Goal: Communication & Community: Answer question/provide support

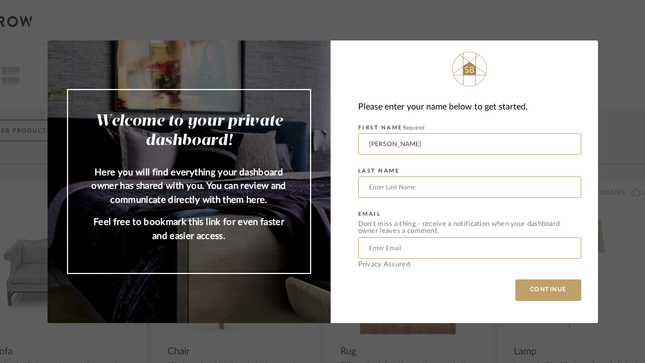
click at [463, 186] on input "text" at bounding box center [469, 188] width 223 height 22
type input "Schiff"
click at [432, 250] on input "text" at bounding box center [469, 249] width 223 height 22
type input "[EMAIL_ADDRESS][DOMAIN_NAME]"
click at [543, 291] on button "CONTINUE" at bounding box center [548, 291] width 66 height 22
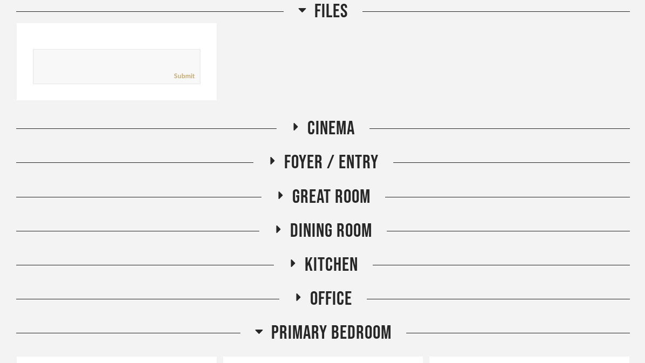
scroll to position [458, 0]
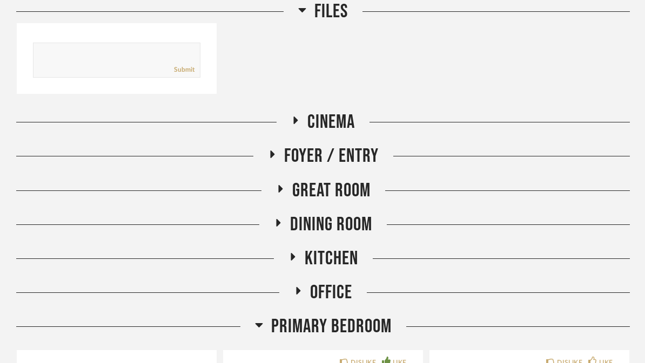
click at [343, 281] on span "Office" at bounding box center [331, 292] width 42 height 23
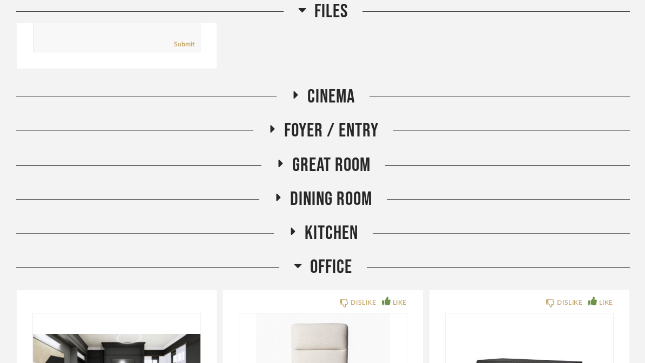
scroll to position [578, 0]
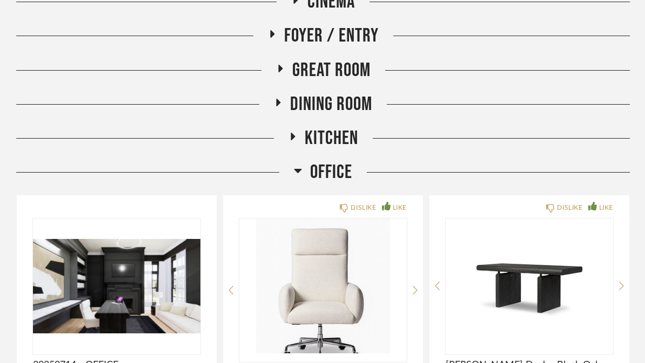
click at [0, 0] on img at bounding box center [0, 0] width 0 height 0
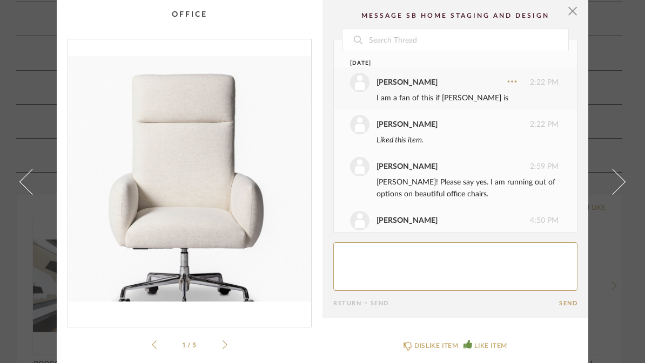
scroll to position [196, 0]
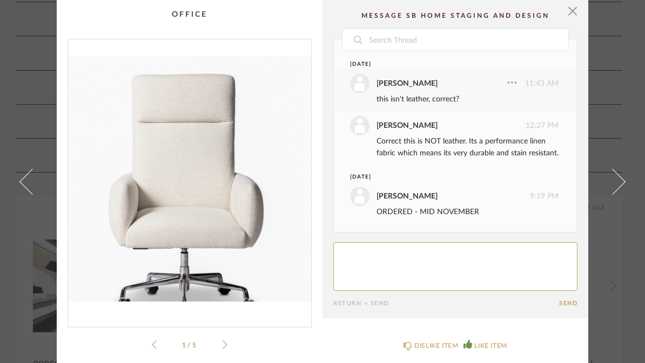
click at [227, 342] on icon at bounding box center [225, 345] width 5 height 10
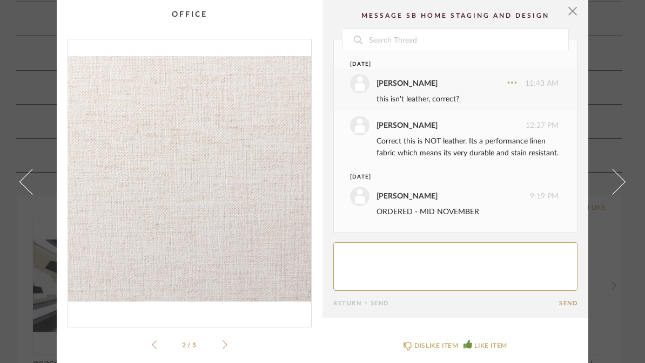
click at [226, 341] on icon at bounding box center [225, 345] width 5 height 10
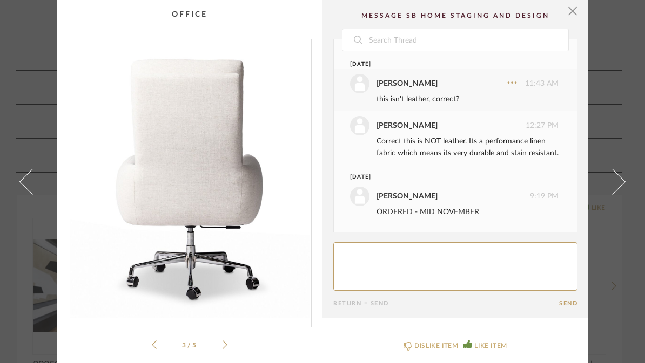
click at [225, 343] on icon at bounding box center [225, 345] width 5 height 9
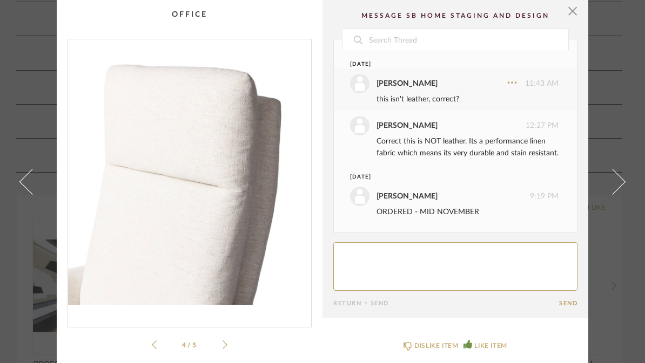
click at [224, 345] on icon at bounding box center [225, 345] width 5 height 10
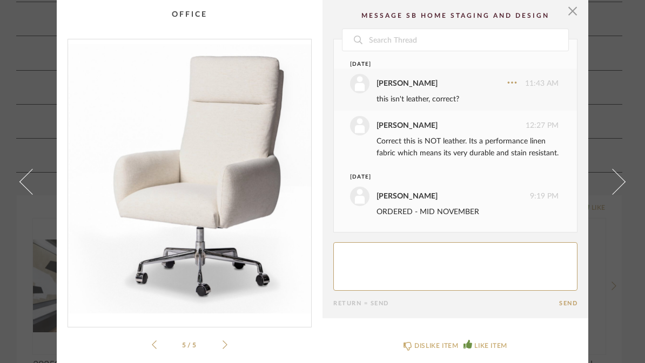
click at [225, 341] on icon at bounding box center [225, 345] width 5 height 10
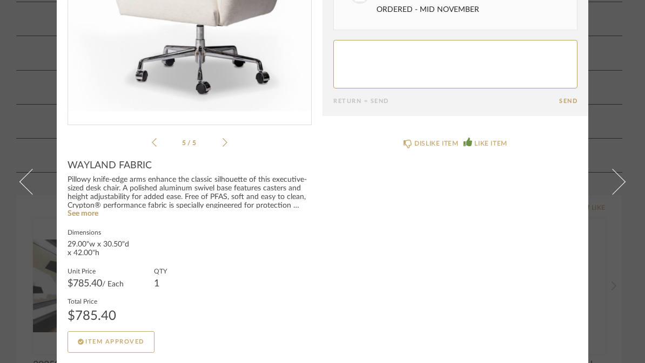
scroll to position [202, 0]
click at [80, 217] on link "See more" at bounding box center [83, 215] width 31 height 8
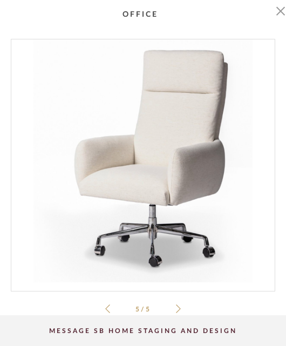
scroll to position [0, 0]
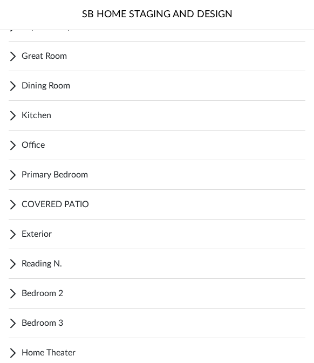
scroll to position [144, 0]
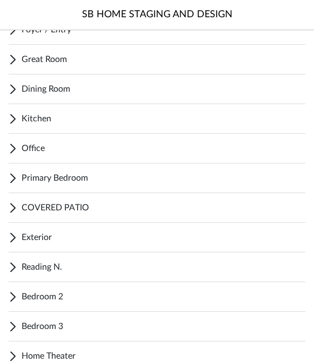
click at [211, 138] on div "Office" at bounding box center [157, 149] width 297 height 30
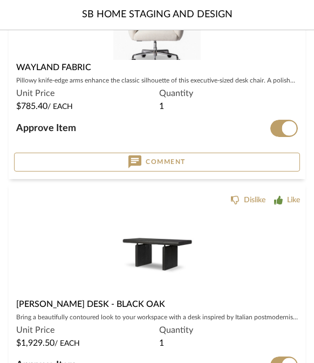
scroll to position [446, 0]
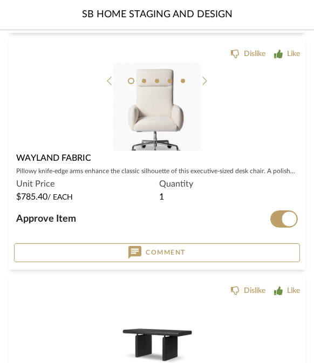
click at [0, 0] on img at bounding box center [0, 0] width 0 height 0
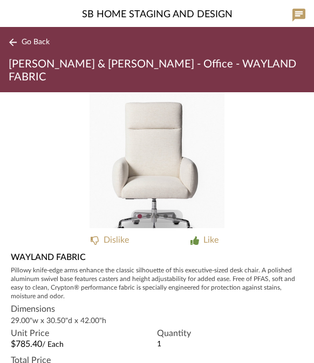
scroll to position [-1, 0]
click at [18, 38] on button "Go Back" at bounding box center [31, 43] width 45 height 14
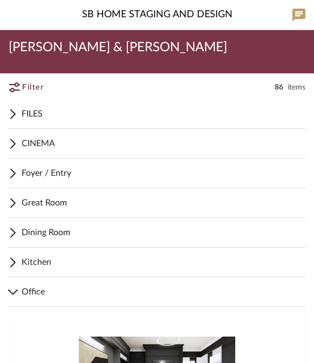
scroll to position [0, 0]
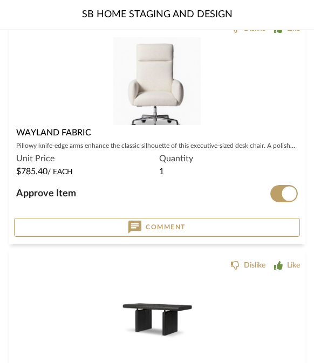
scroll to position [603, 0]
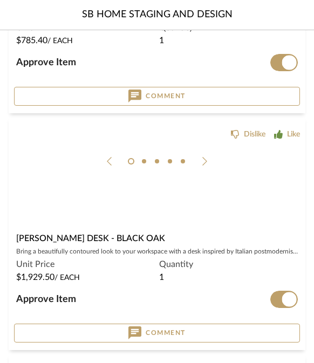
click at [0, 0] on img at bounding box center [0, 0] width 0 height 0
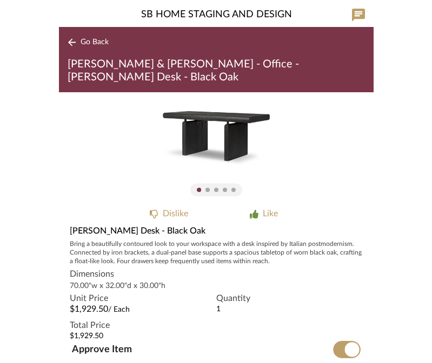
scroll to position [26, 0]
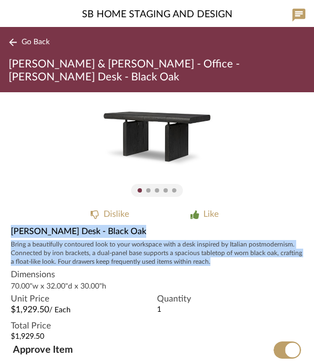
click at [249, 281] on div "70.00"w x 32.00"d x 30.00"h" at bounding box center [157, 286] width 293 height 11
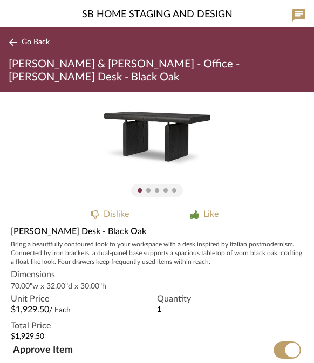
click at [39, 225] on span "[PERSON_NAME] Desk - Black Oak" at bounding box center [79, 231] width 136 height 13
click at [31, 225] on span "[PERSON_NAME] Desk - Black Oak" at bounding box center [79, 231] width 136 height 13
click at [34, 225] on span "[PERSON_NAME] Desk - Black Oak" at bounding box center [79, 231] width 136 height 13
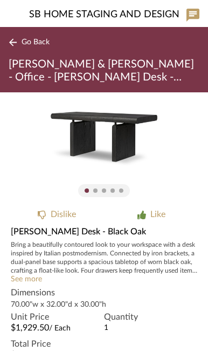
click at [32, 278] on link "See more" at bounding box center [26, 279] width 31 height 8
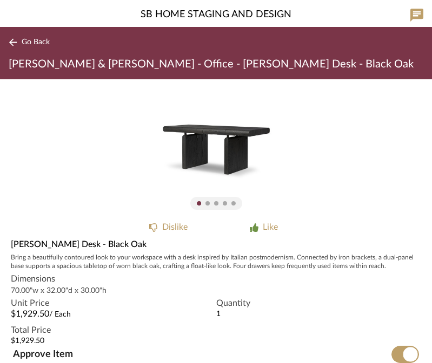
scroll to position [-1, 0]
click at [29, 48] on button "Go Back" at bounding box center [31, 43] width 45 height 14
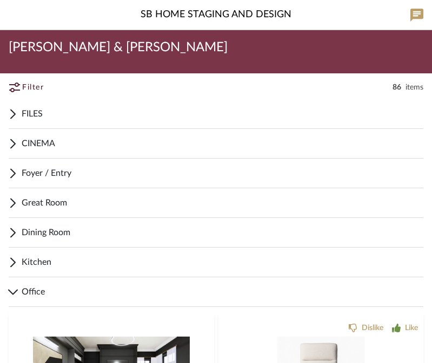
scroll to position [0, 0]
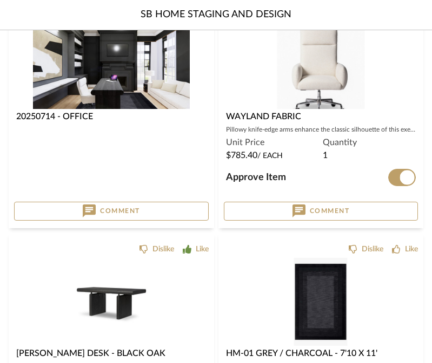
scroll to position [315, 0]
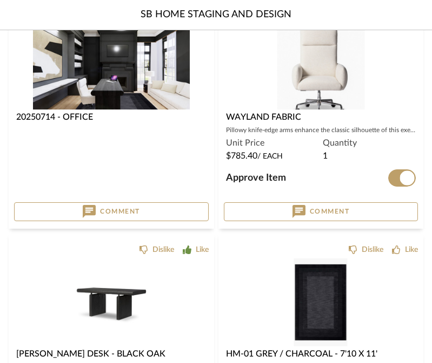
click at [63, 75] on img "0" at bounding box center [111, 66] width 157 height 88
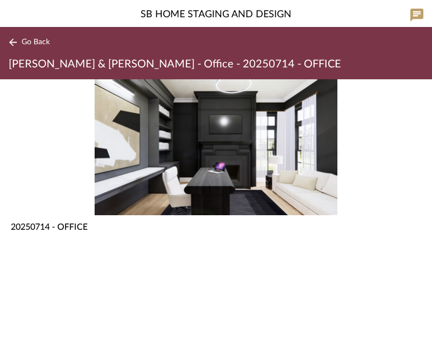
click at [286, 165] on img "0" at bounding box center [216, 147] width 242 height 136
click at [286, 169] on img "0" at bounding box center [216, 147] width 242 height 136
click at [31, 29] on div "Go Back JARED & CARLY - Office - 20250714 - OFFICE" at bounding box center [216, 53] width 432 height 52
click at [32, 36] on button "Go Back" at bounding box center [31, 43] width 45 height 14
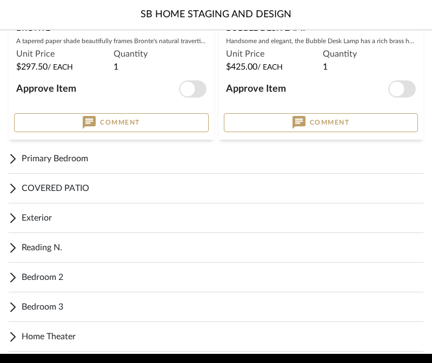
scroll to position [1115, 0]
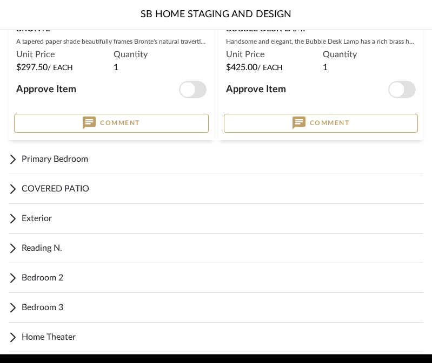
click at [41, 181] on div "COVERED PATIO" at bounding box center [216, 189] width 414 height 30
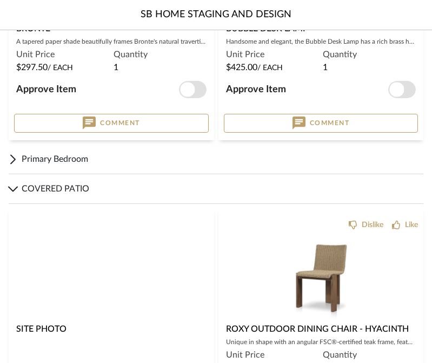
click at [0, 0] on img at bounding box center [0, 0] width 0 height 0
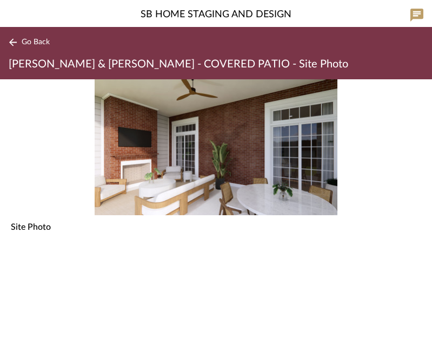
click at [286, 165] on div "0" at bounding box center [216, 147] width 432 height 136
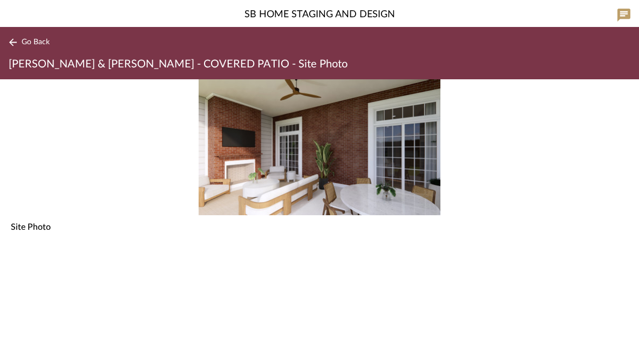
click at [286, 181] on img "0" at bounding box center [320, 147] width 242 height 136
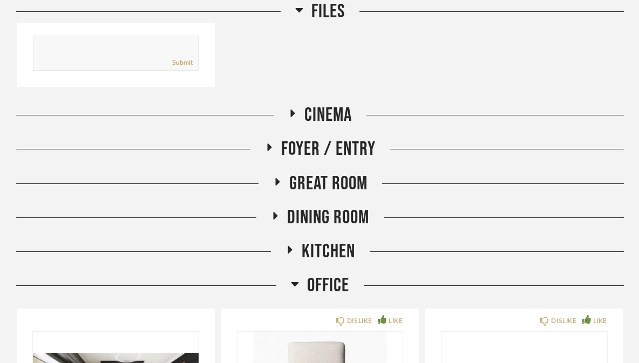
scroll to position [447, 0]
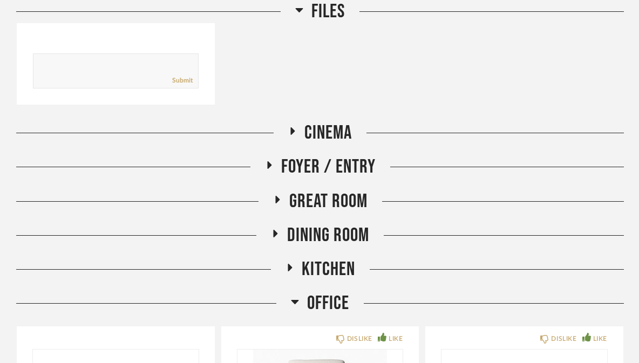
click at [517, 258] on div "Kitchen" at bounding box center [320, 269] width 608 height 23
click at [339, 258] on span "Kitchen" at bounding box center [328, 269] width 53 height 23
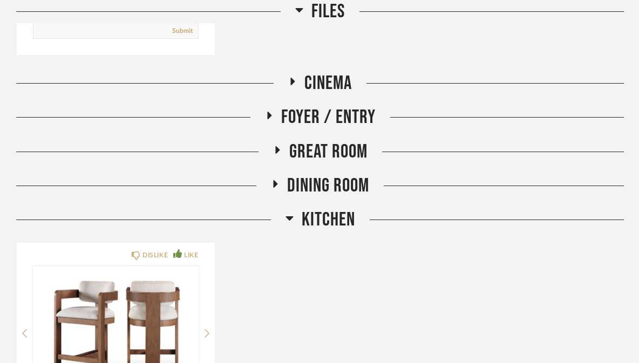
scroll to position [496, 0]
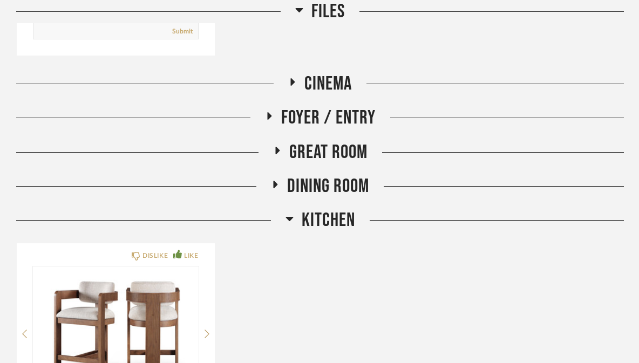
click at [338, 209] on span "Kitchen" at bounding box center [328, 220] width 53 height 23
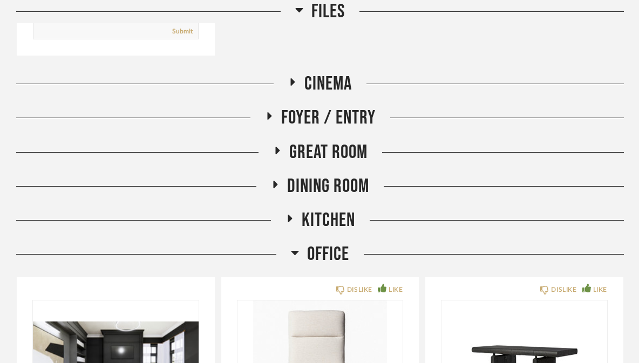
click at [349, 175] on span "Dining Room" at bounding box center [328, 186] width 82 height 23
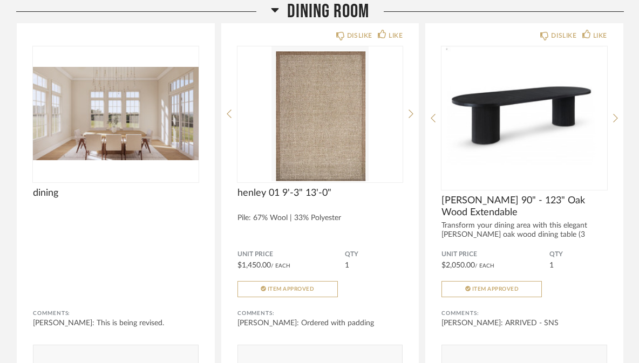
scroll to position [727, 0]
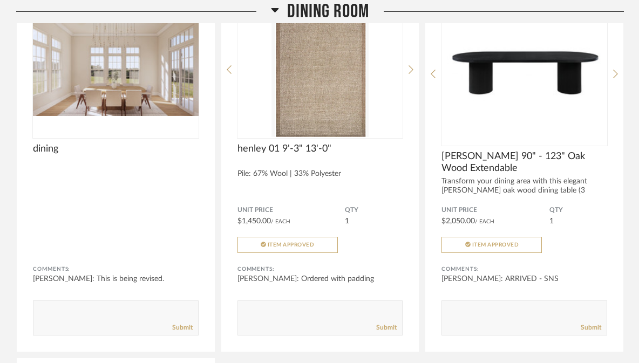
click at [164, 271] on div "Comments: Keith Benham: This is being revised. Submit" at bounding box center [116, 300] width 166 height 72
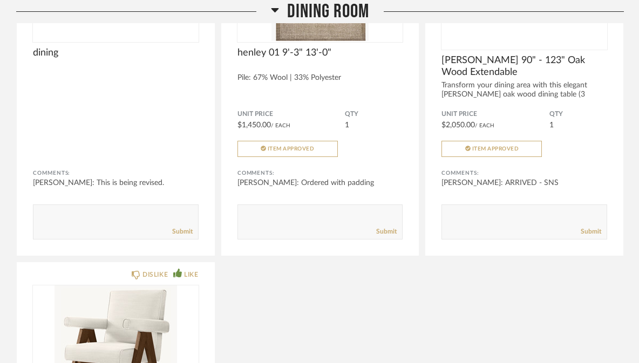
click at [60, 210] on textarea at bounding box center [115, 217] width 165 height 15
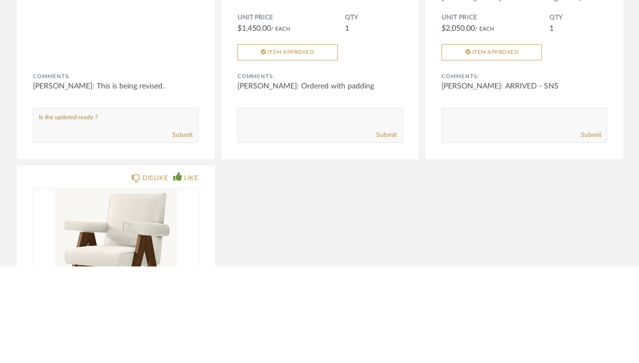
type textarea "Is the updated ready.?"
click at [173, 228] on link "Submit" at bounding box center [182, 232] width 21 height 9
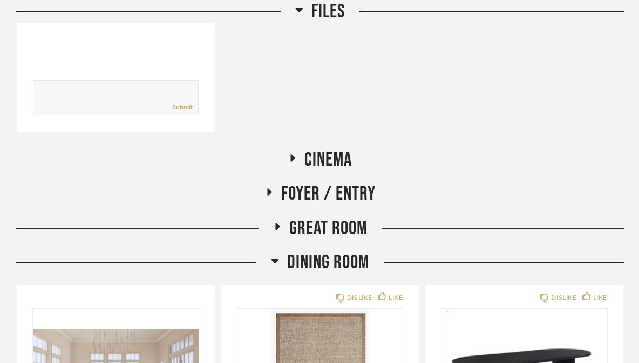
scroll to position [387, 0]
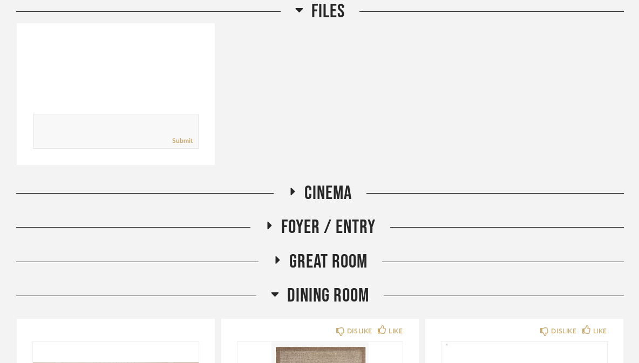
click at [531, 251] on div "Great Room" at bounding box center [320, 262] width 608 height 23
click at [335, 251] on span "Great Room" at bounding box center [328, 262] width 78 height 23
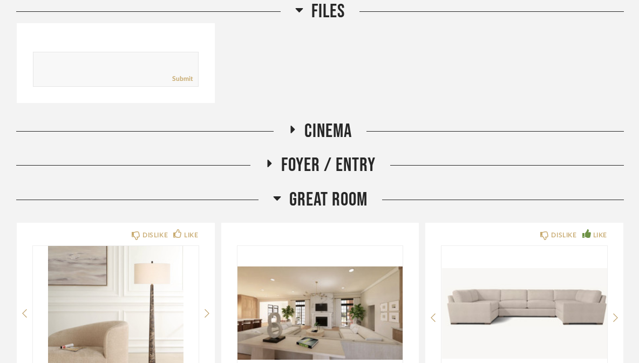
scroll to position [448, 0]
click at [507, 154] on div "Foyer / Entry" at bounding box center [320, 165] width 608 height 23
click at [349, 154] on span "Foyer / Entry" at bounding box center [328, 165] width 95 height 23
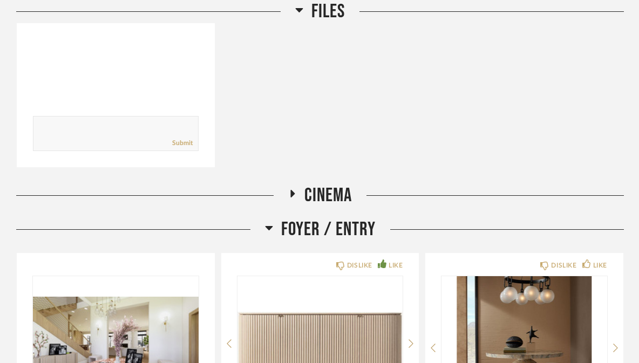
scroll to position [347, 0]
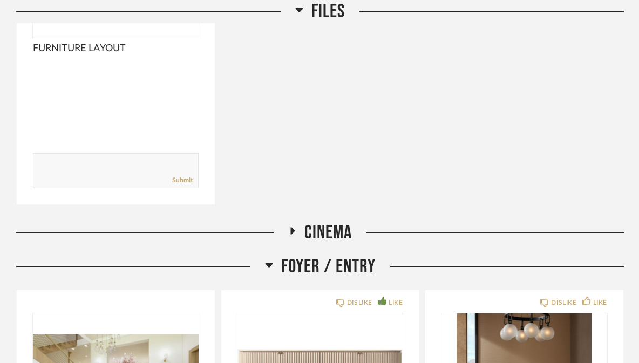
click at [352, 221] on span "CINEMA" at bounding box center [329, 232] width 48 height 23
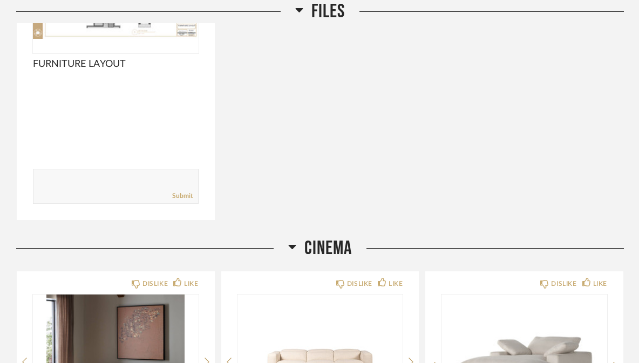
scroll to position [319, 0]
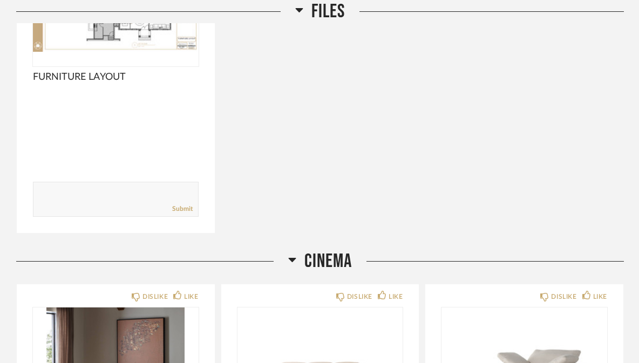
click at [343, 250] on span "CINEMA" at bounding box center [329, 261] width 48 height 23
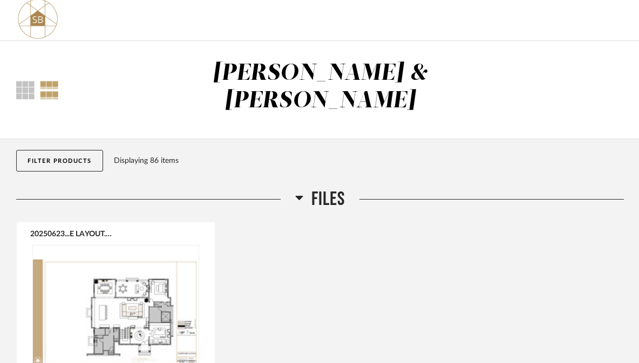
scroll to position [0, 0]
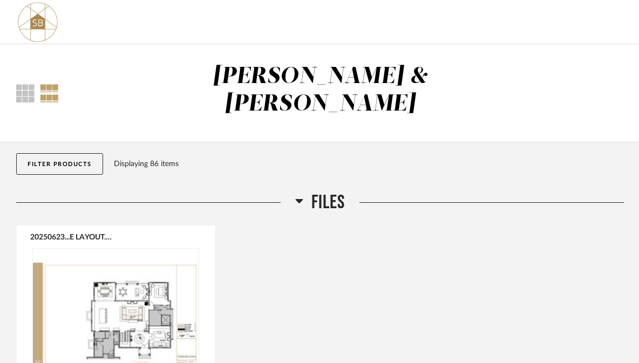
click at [339, 191] on span "FILES" at bounding box center [328, 202] width 33 height 23
